Goal: Task Accomplishment & Management: Complete application form

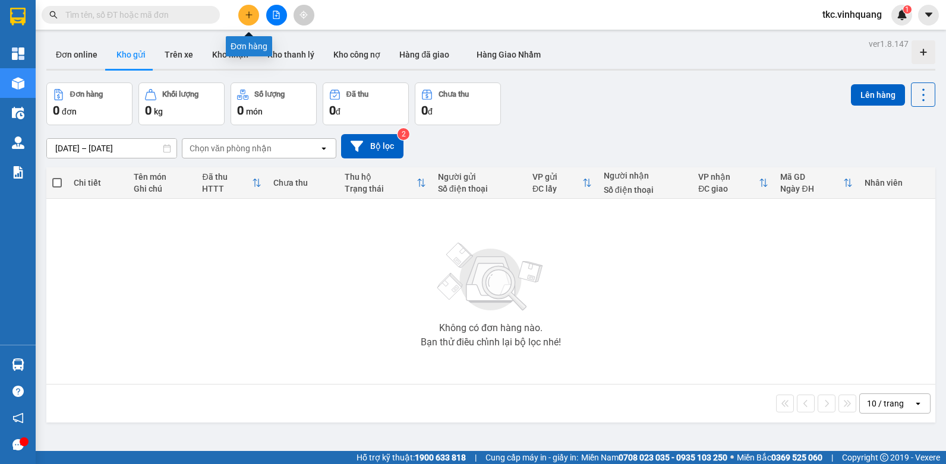
click at [250, 11] on icon "plus" at bounding box center [249, 15] width 8 height 8
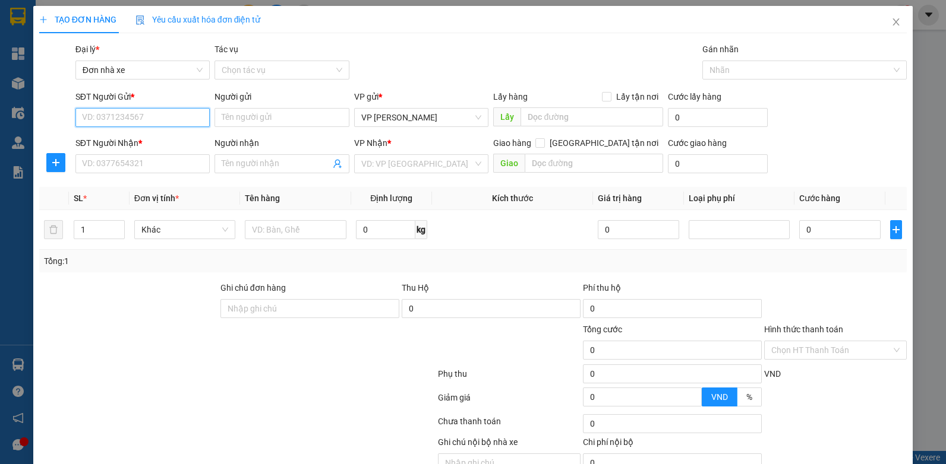
click at [122, 123] on input "SĐT Người Gửi *" at bounding box center [142, 117] width 135 height 19
click at [123, 120] on input "0948583" at bounding box center [142, 117] width 135 height 19
type input "0948584969"
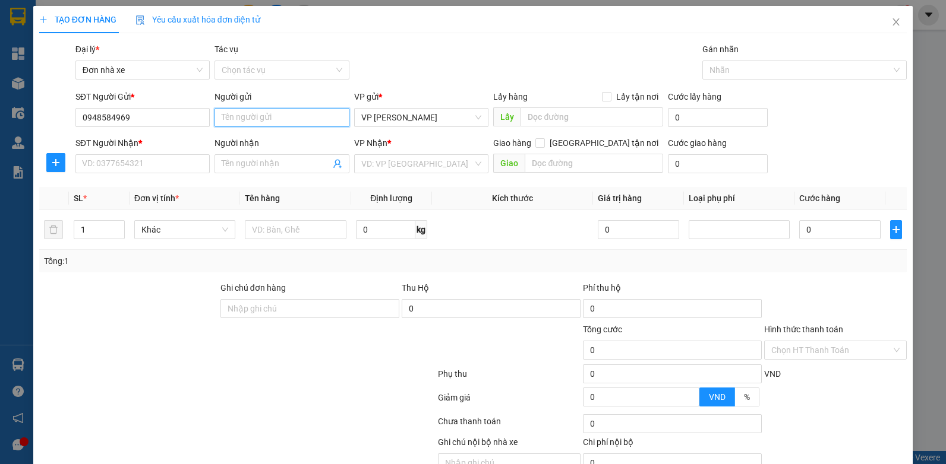
click at [238, 122] on input "Người gửi" at bounding box center [281, 117] width 135 height 19
type input "D"
type input "ĐỖ TRẦN"
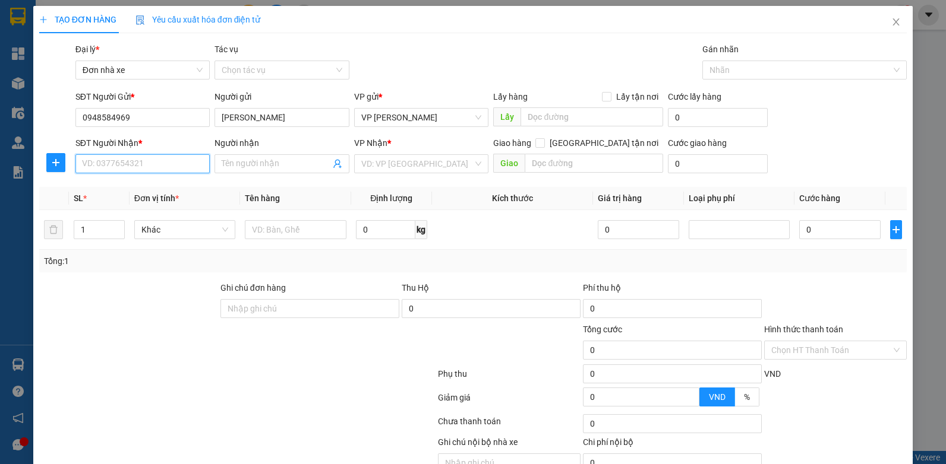
click at [108, 161] on input "SĐT Người Nhận *" at bounding box center [142, 163] width 135 height 19
type input "0912974188"
click at [246, 159] on input "Người nhận" at bounding box center [276, 163] width 109 height 13
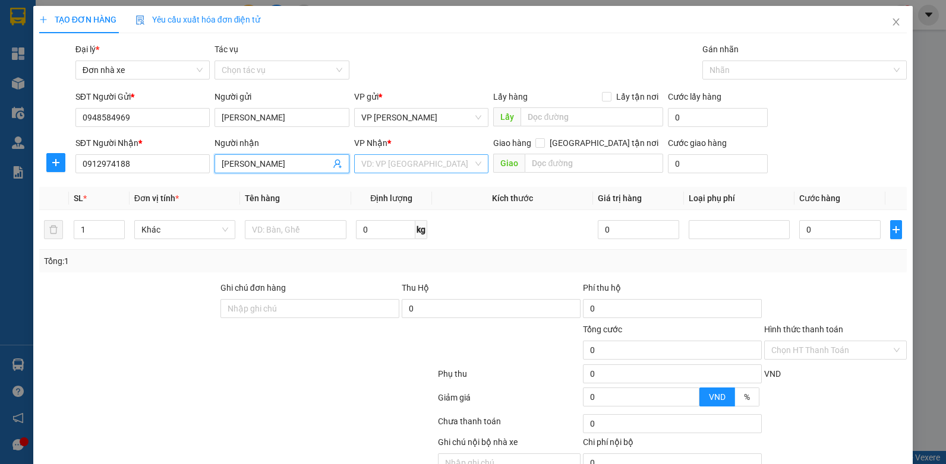
type input "MINH HƯƠNG"
click at [383, 162] on input "search" at bounding box center [417, 164] width 112 height 18
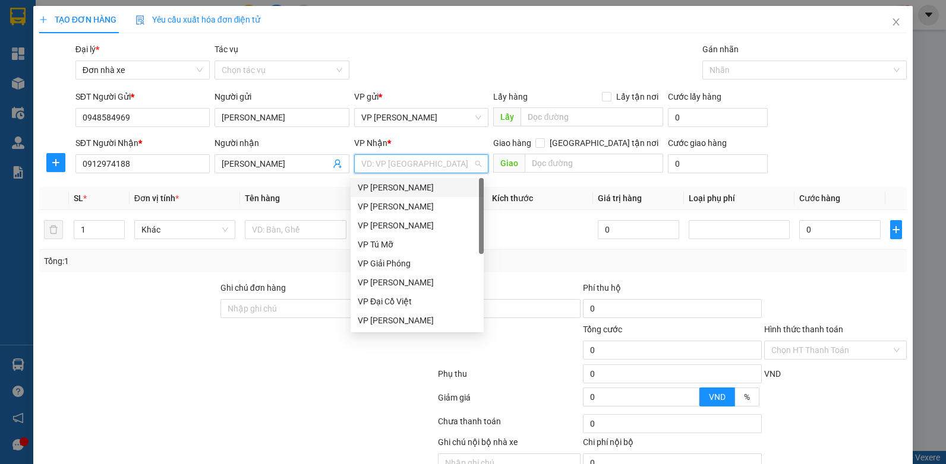
click at [386, 189] on div "VP QUANG TRUNG" at bounding box center [417, 187] width 119 height 13
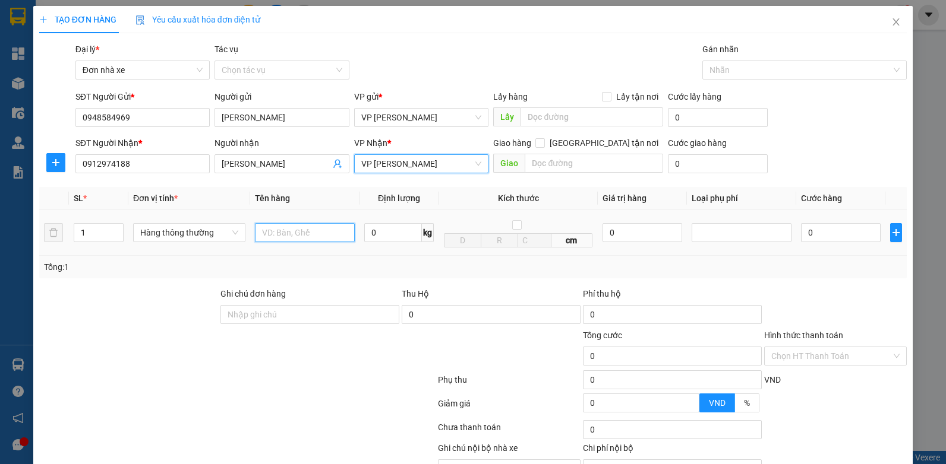
click at [267, 230] on input "text" at bounding box center [305, 232] width 100 height 19
type input "HỘP THUỐC"
type input "4"
type input "30.000"
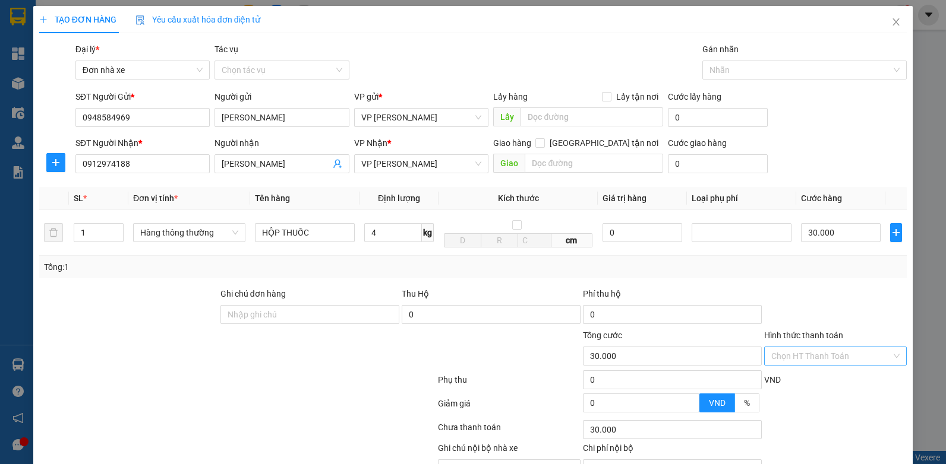
click at [795, 354] on input "Hình thức thanh toán" at bounding box center [831, 356] width 120 height 18
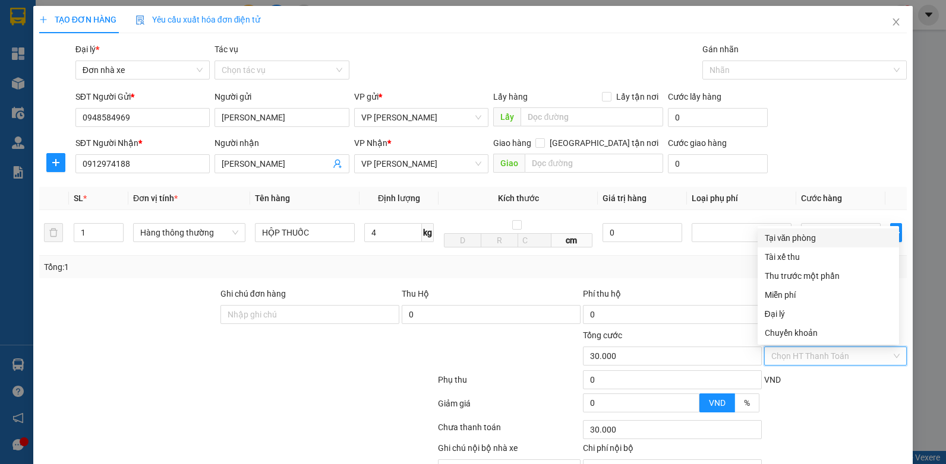
click at [788, 242] on div "Tại văn phòng" at bounding box center [827, 238] width 127 height 13
type input "0"
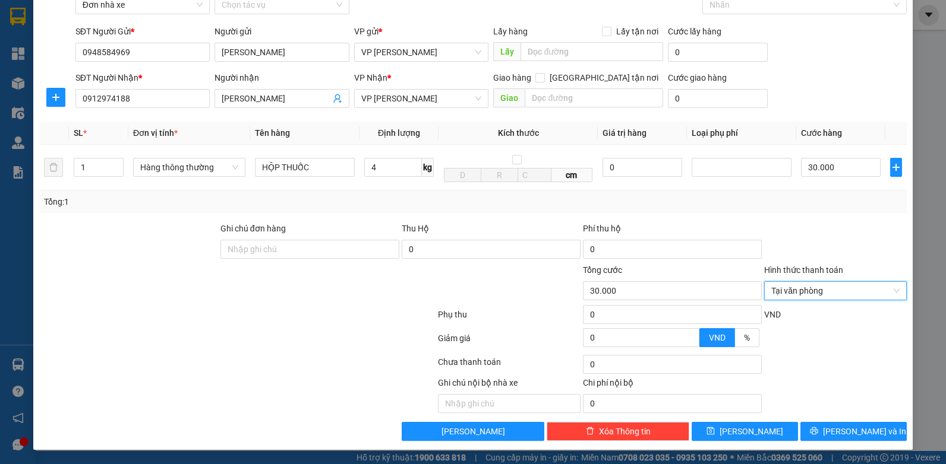
scroll to position [66, 0]
click at [855, 433] on span "Lưu và In" at bounding box center [864, 431] width 83 height 13
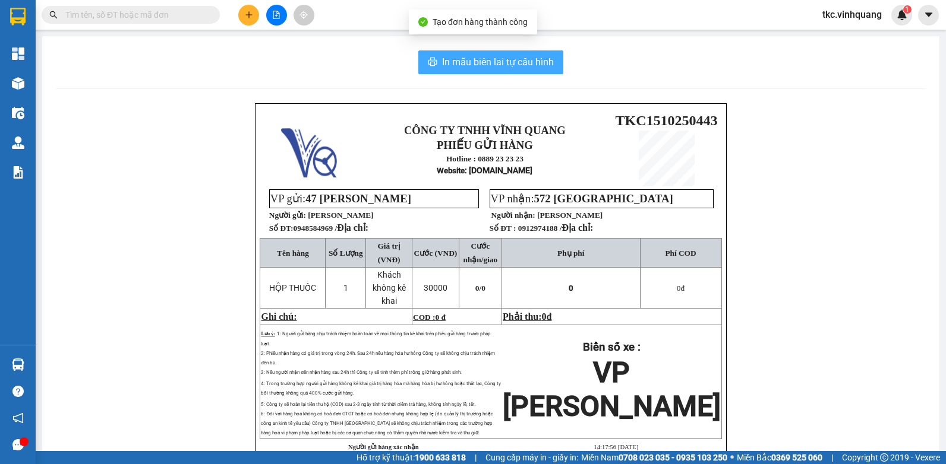
click at [487, 58] on span "In mẫu biên lai tự cấu hình" at bounding box center [498, 62] width 112 height 15
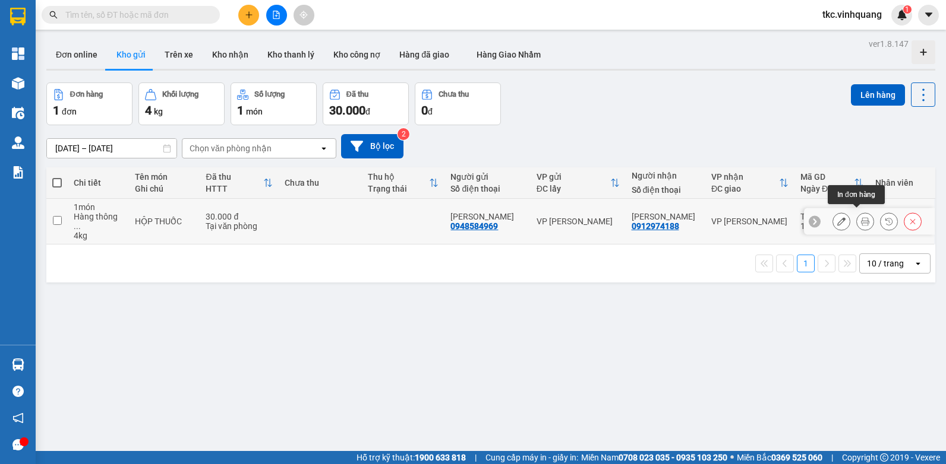
click at [861, 219] on icon at bounding box center [865, 221] width 8 height 8
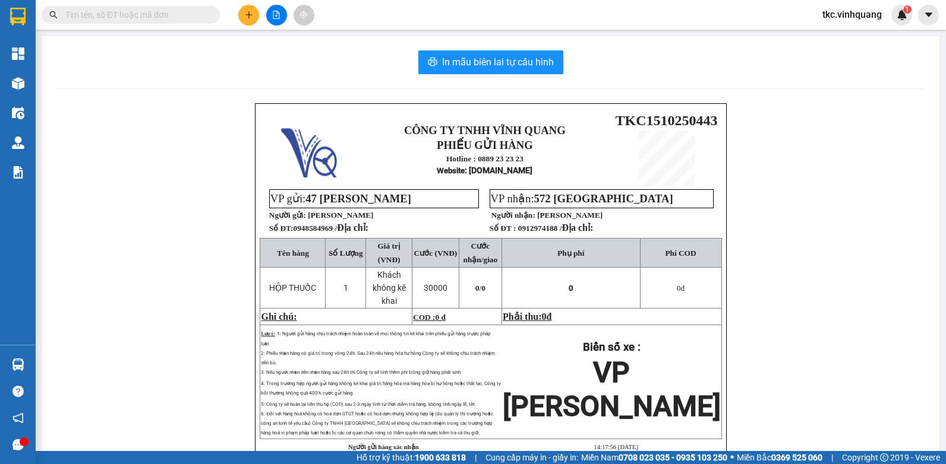
click at [59, 365] on div "CÔNG TY TNHH VĨNH QUANG PHIẾU GỬI HÀNG Hotline : 0889 23 23 23 Website : xevinh…" at bounding box center [490, 306] width 868 height 406
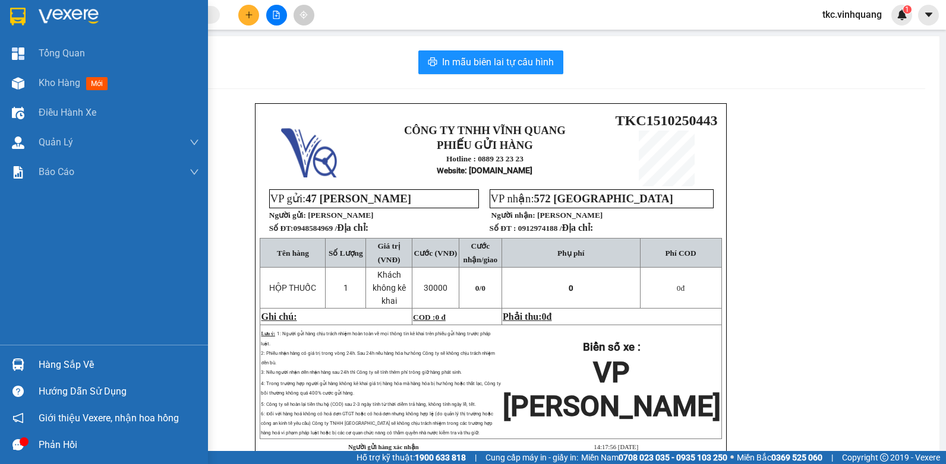
click at [13, 364] on img at bounding box center [18, 365] width 12 height 12
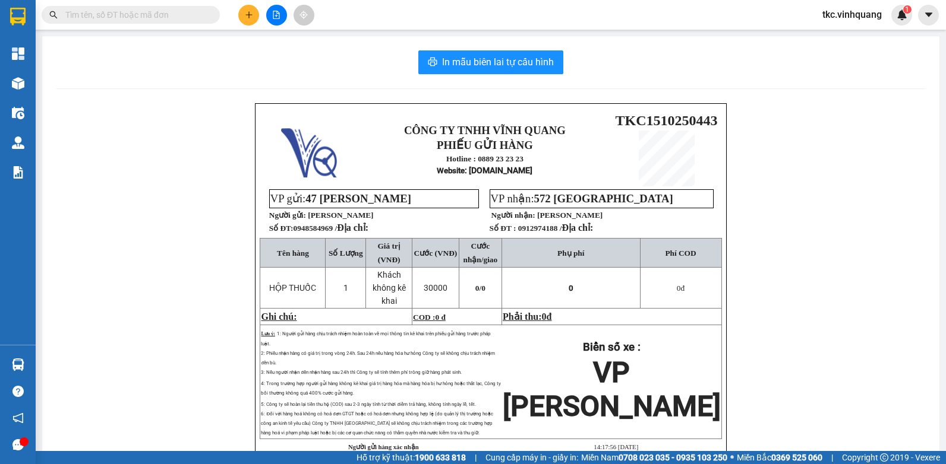
click at [633, 71] on section "Kết quả tìm kiếm ( 0 ) Bộ lọc No Data tkc.vinhquang 1 Tổng Quan Kho hàng mới Đi…" at bounding box center [473, 232] width 946 height 464
click at [488, 57] on span "In mẫu biên lai tự cấu hình" at bounding box center [498, 62] width 112 height 15
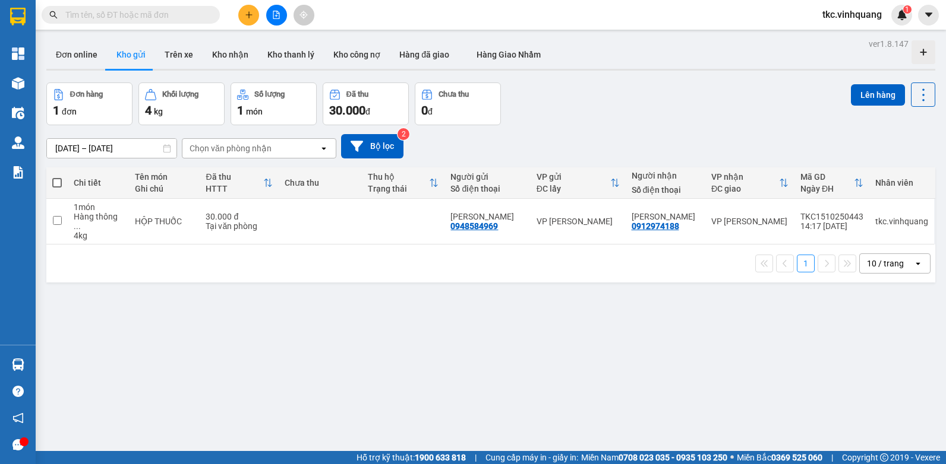
click at [644, 120] on div "Đơn hàng 1 đơn Khối lượng 4 kg Số lượng 1 món Đã thu 30.000 đ Chưa thu 0 đ Lên …" at bounding box center [490, 104] width 889 height 43
click at [620, 120] on div "Đơn hàng 1 đơn Khối lượng 4 kg Số lượng 1 món Đã thu 30.000 đ Chưa thu 0 đ Lên …" at bounding box center [490, 104] width 889 height 43
